Goal: Task Accomplishment & Management: Use online tool/utility

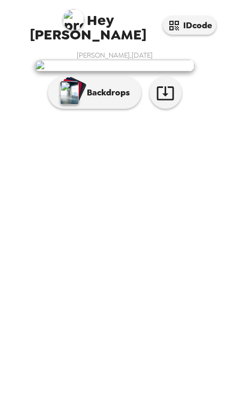
click at [117, 99] on p "Backdrops" at bounding box center [106, 92] width 49 height 13
click at [116, 99] on p "Backdrops" at bounding box center [106, 92] width 49 height 13
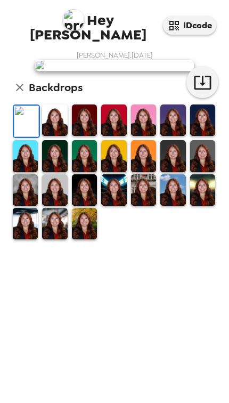
scroll to position [36, 0]
click at [65, 136] on img at bounding box center [54, 120] width 25 height 31
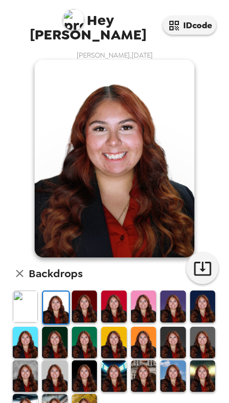
click at [60, 292] on img at bounding box center [55, 307] width 25 height 31
click at [96, 291] on img at bounding box center [84, 306] width 25 height 31
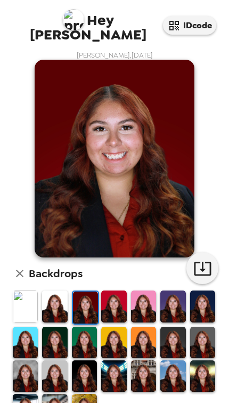
click at [121, 291] on img at bounding box center [113, 306] width 25 height 31
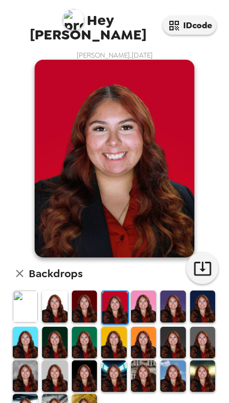
click at [167, 327] on img at bounding box center [173, 342] width 25 height 31
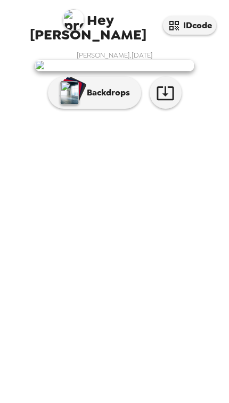
click at [113, 99] on p "Backdrops" at bounding box center [106, 92] width 49 height 13
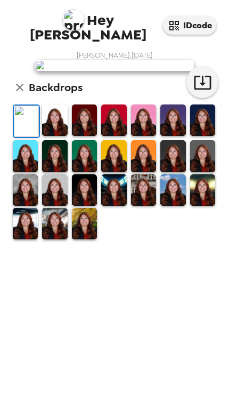
scroll to position [21, 0]
click at [65, 136] on img at bounding box center [54, 120] width 25 height 31
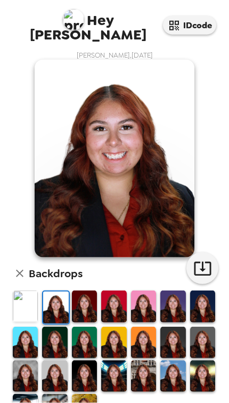
click at [62, 327] on img at bounding box center [54, 342] width 25 height 31
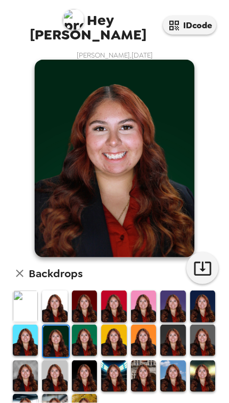
click at [204, 325] on img at bounding box center [202, 340] width 25 height 31
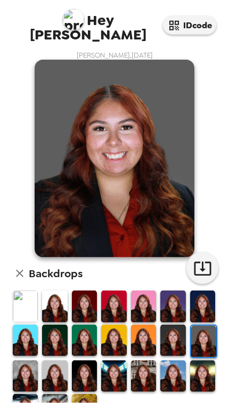
click at [202, 361] on img at bounding box center [202, 376] width 25 height 31
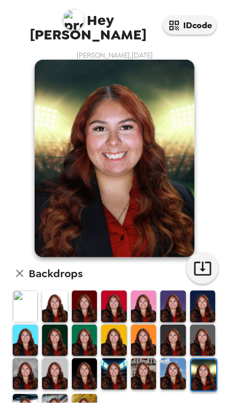
click at [88, 394] on img at bounding box center [84, 409] width 25 height 31
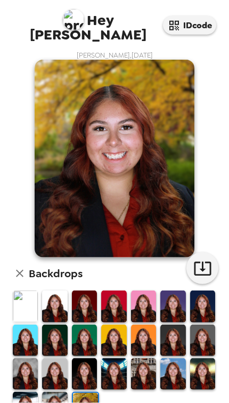
click at [58, 392] on img at bounding box center [54, 407] width 25 height 31
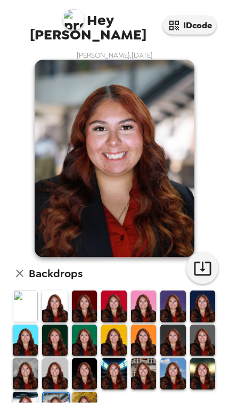
click at [33, 392] on img at bounding box center [25, 407] width 25 height 31
